Goal: Task Accomplishment & Management: Manage account settings

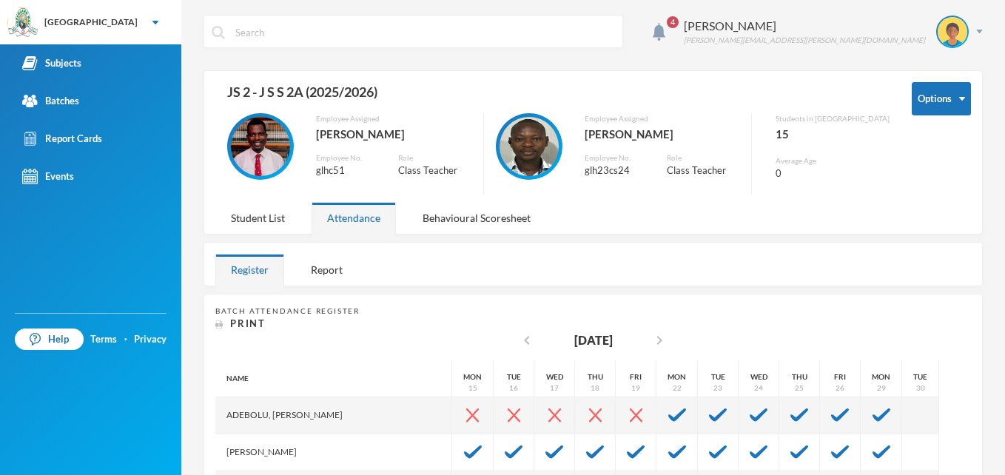
click at [832, 12] on div "4 [PERSON_NAME] Ahmed [EMAIL_ADDRESS][PERSON_NAME][DOMAIN_NAME] Options JS 2 - …" at bounding box center [593, 237] width 824 height 475
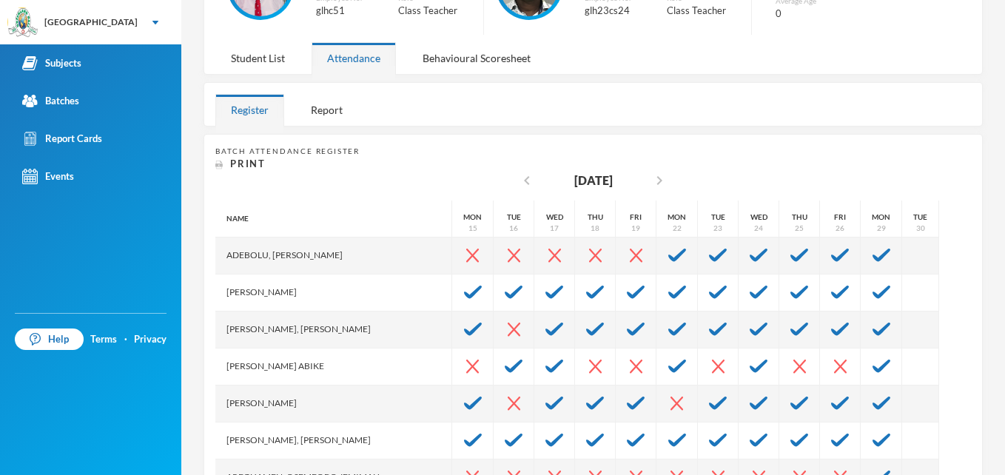
scroll to position [177, 0]
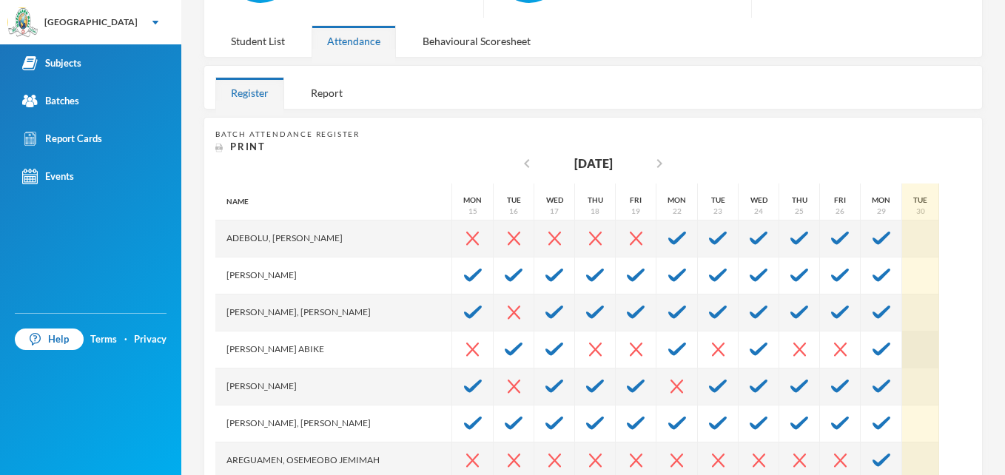
click at [902, 335] on div at bounding box center [920, 350] width 37 height 37
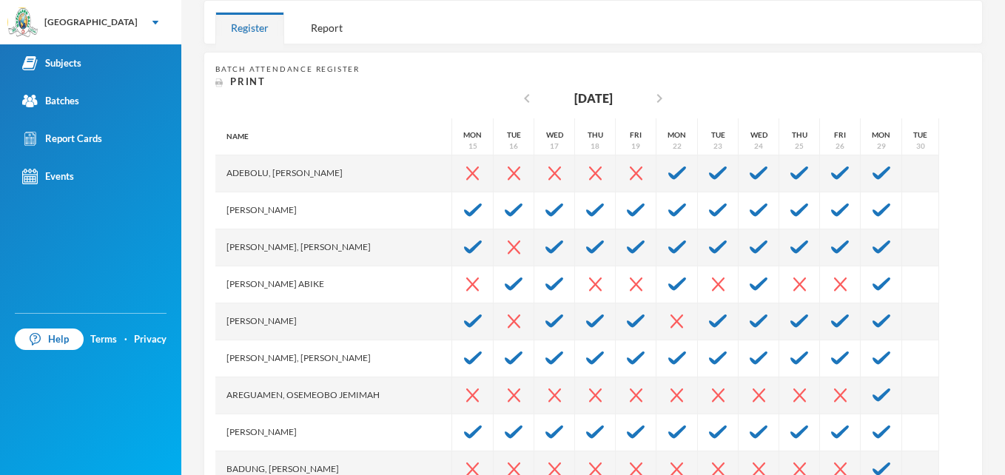
scroll to position [246, 0]
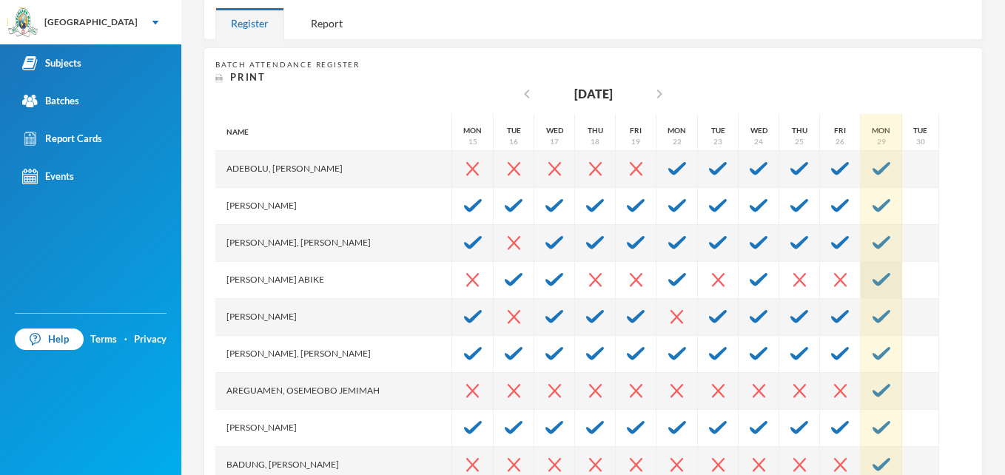
click at [861, 269] on div at bounding box center [881, 280] width 41 height 37
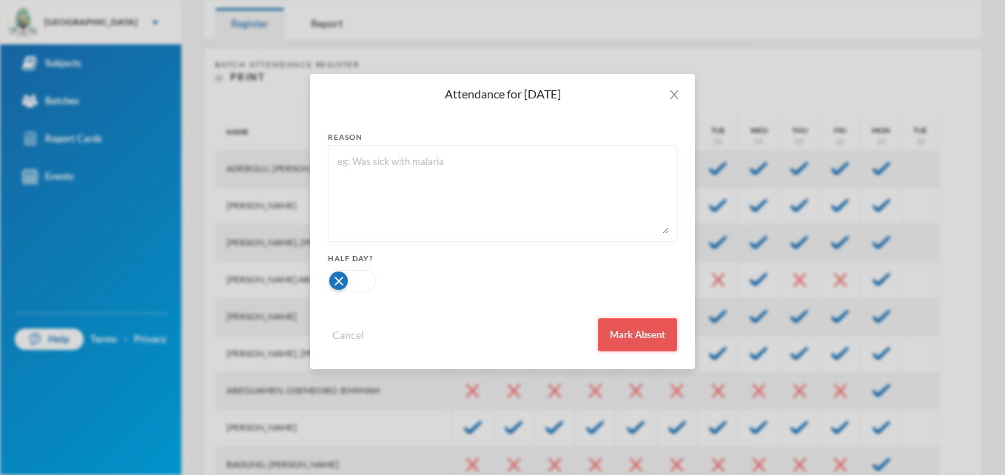
click at [644, 336] on button "Mark Absent" at bounding box center [637, 334] width 79 height 33
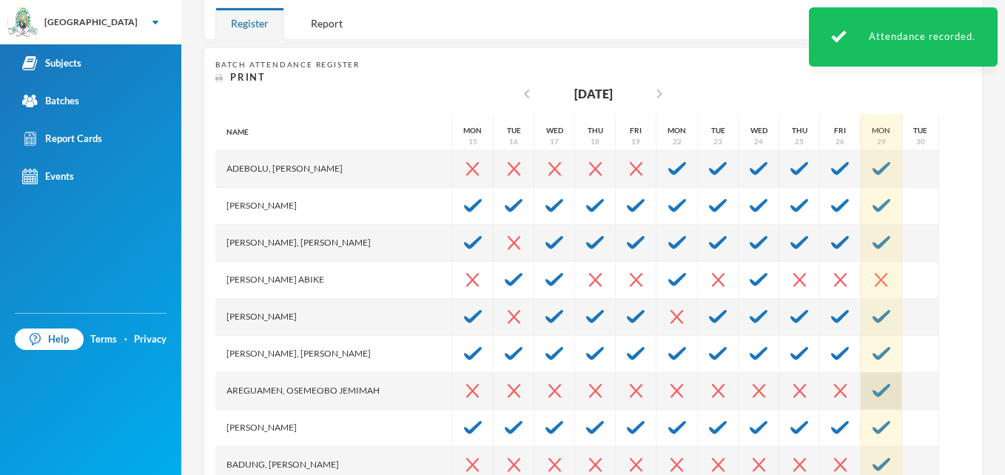
click at [873, 392] on img at bounding box center [882, 390] width 18 height 13
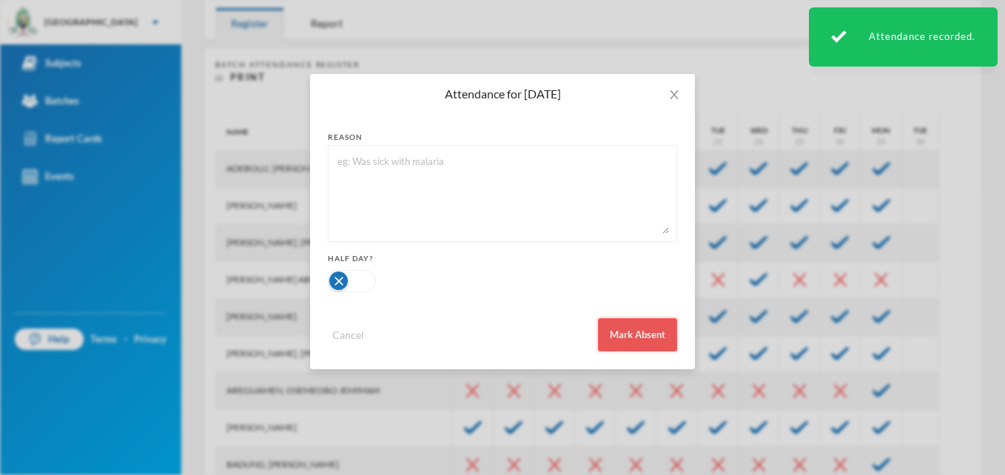
click at [615, 335] on button "Mark Absent" at bounding box center [637, 334] width 79 height 33
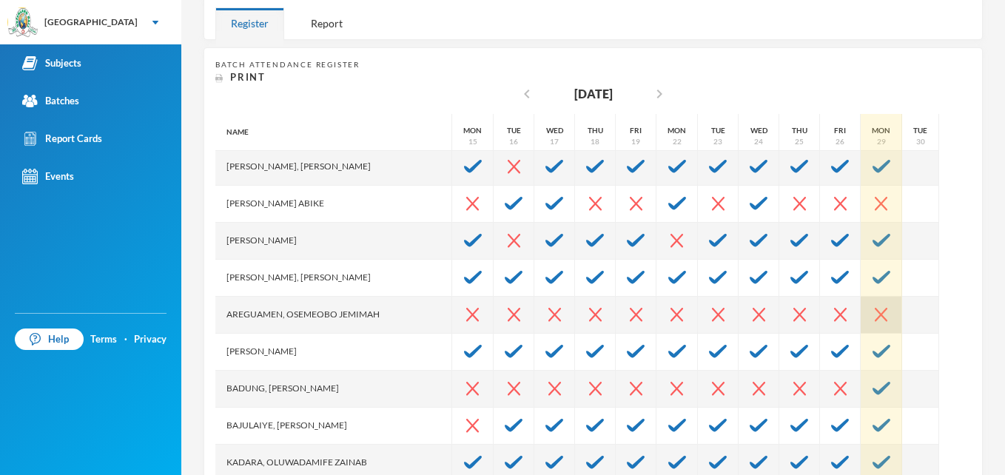
scroll to position [98, 0]
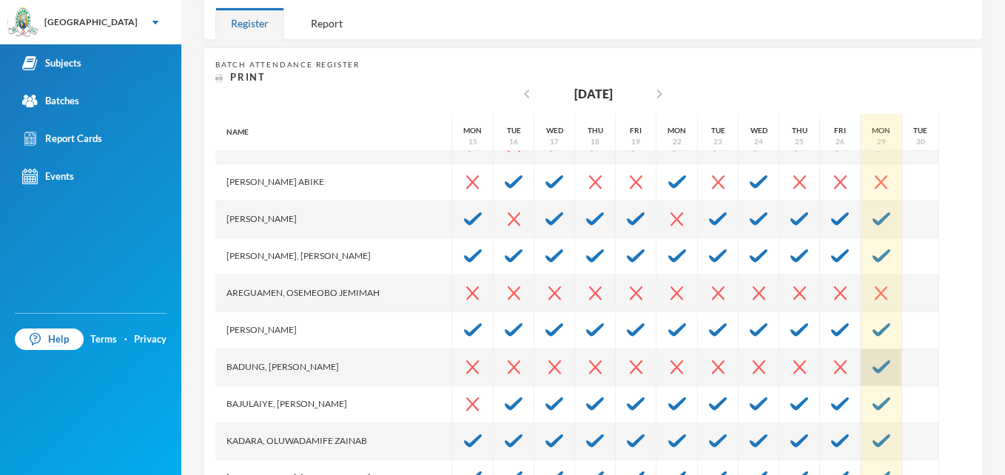
click at [873, 367] on img at bounding box center [882, 366] width 18 height 13
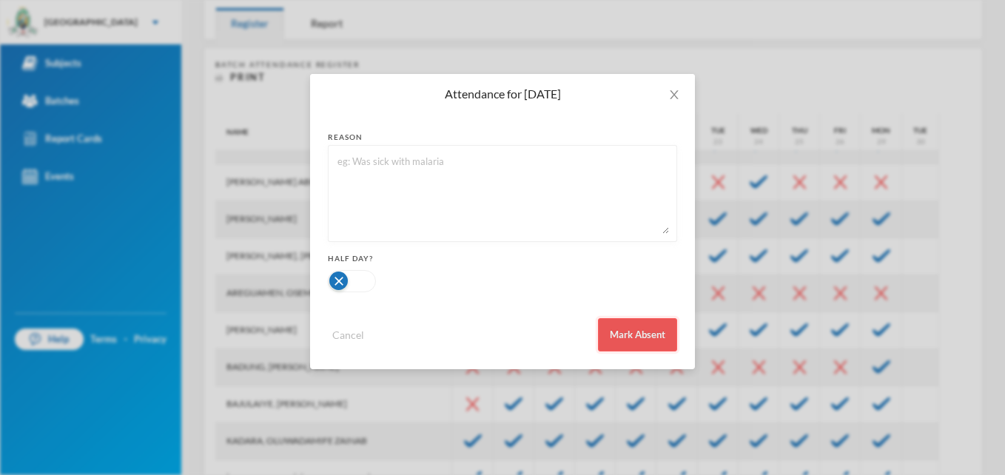
click at [644, 334] on button "Mark Absent" at bounding box center [637, 334] width 79 height 33
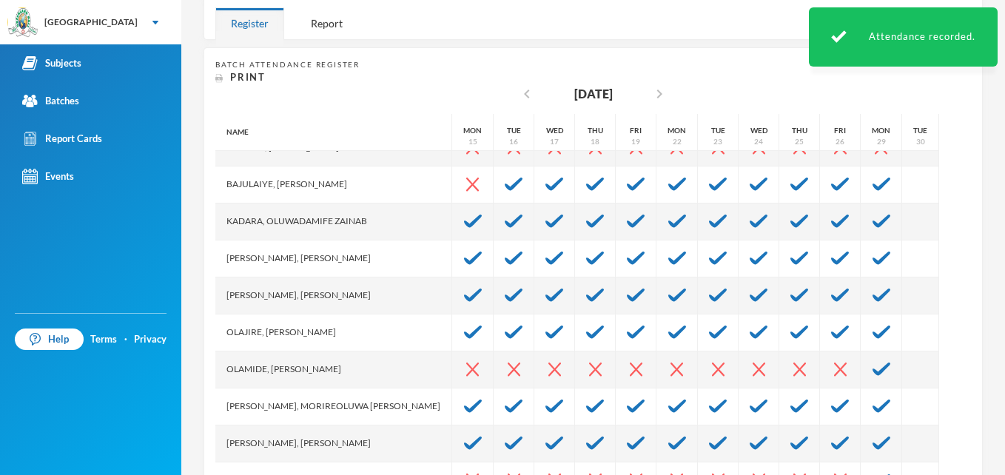
scroll to position [333, 0]
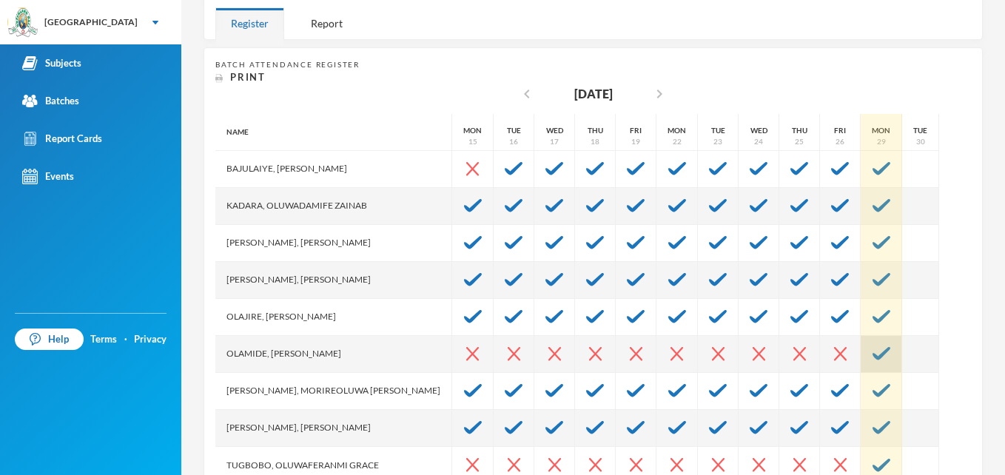
click at [873, 353] on img at bounding box center [882, 353] width 18 height 13
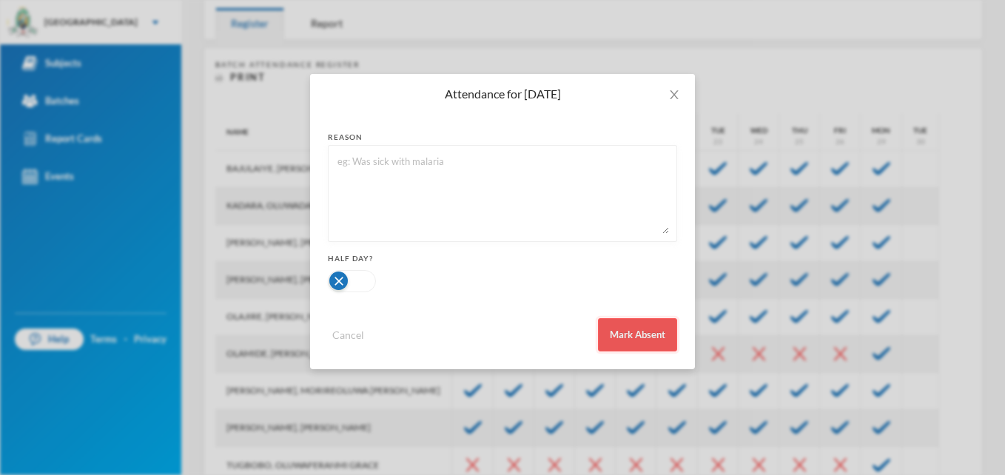
click at [649, 341] on button "Mark Absent" at bounding box center [637, 334] width 79 height 33
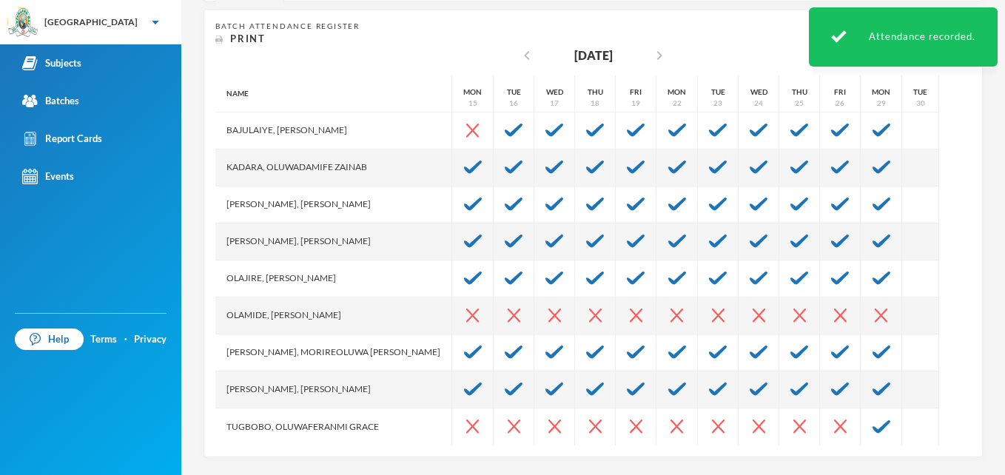
scroll to position [289, 0]
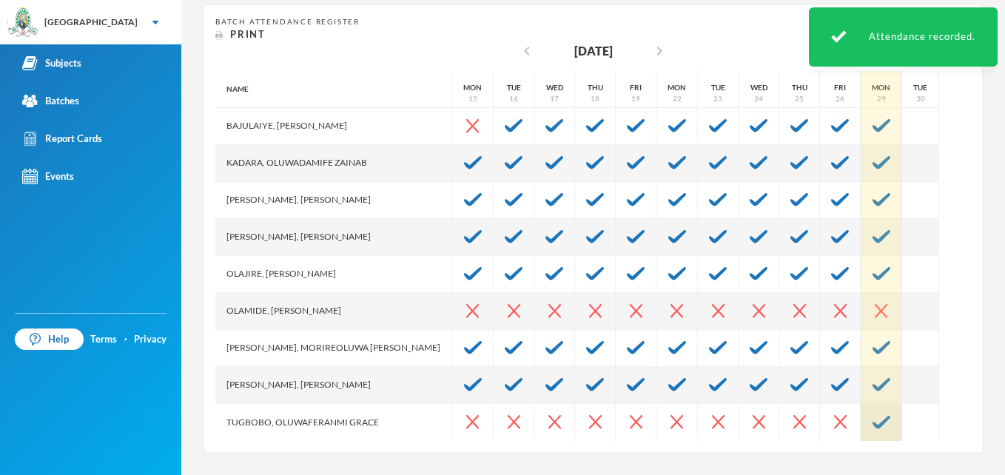
click at [873, 423] on img at bounding box center [882, 422] width 18 height 13
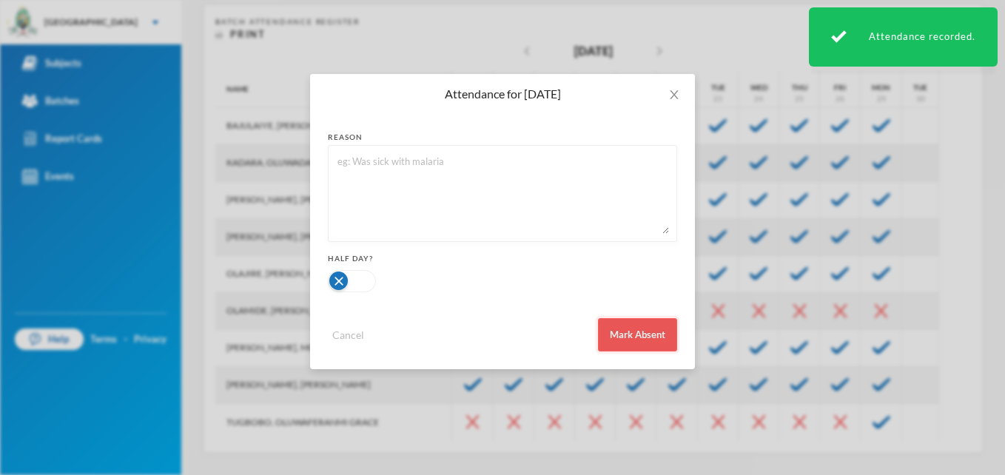
click at [653, 335] on button "Mark Absent" at bounding box center [637, 334] width 79 height 33
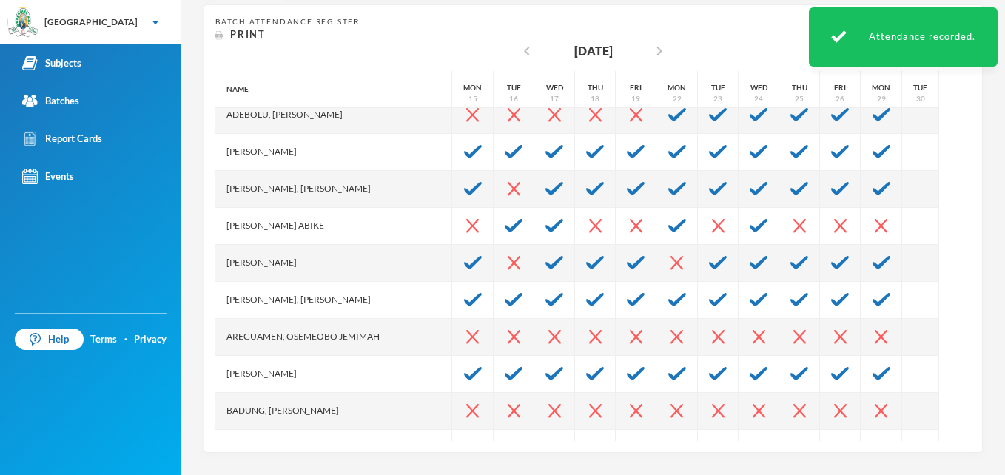
scroll to position [0, 0]
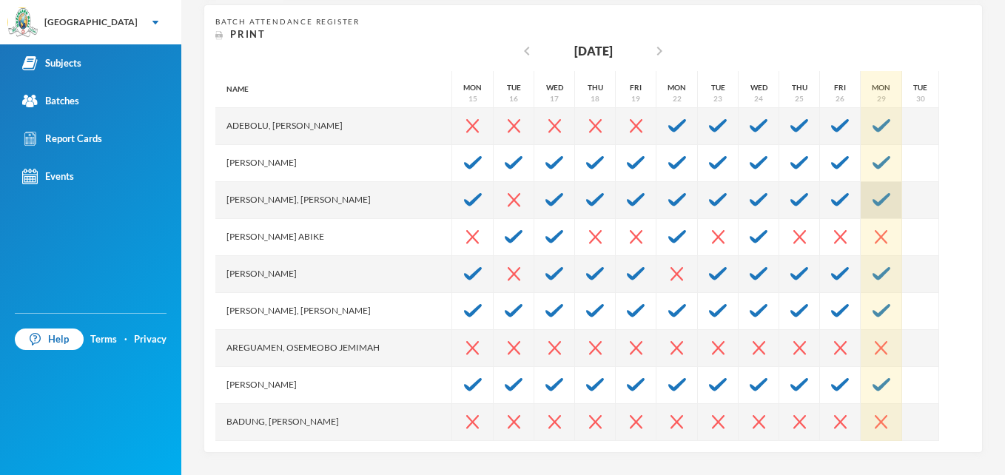
click at [873, 200] on img at bounding box center [882, 199] width 18 height 13
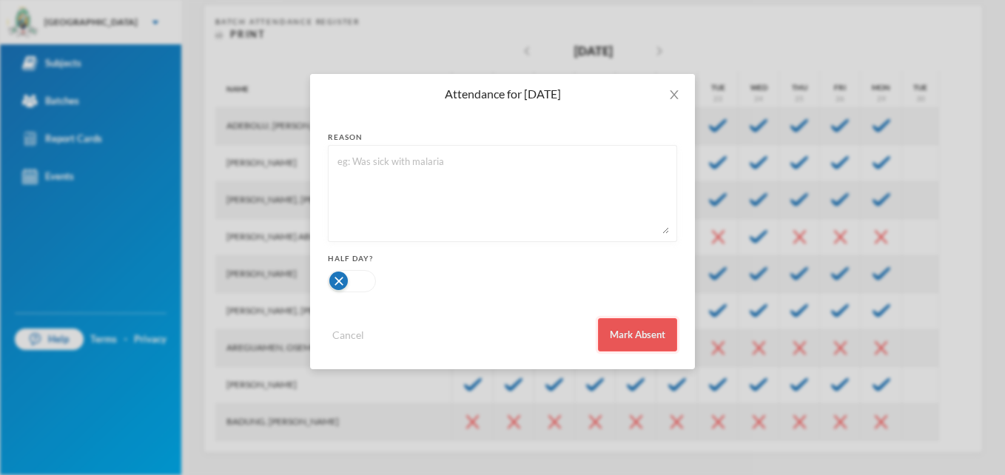
click at [634, 335] on button "Mark Absent" at bounding box center [637, 334] width 79 height 33
